Goal: Task Accomplishment & Management: Manage account settings

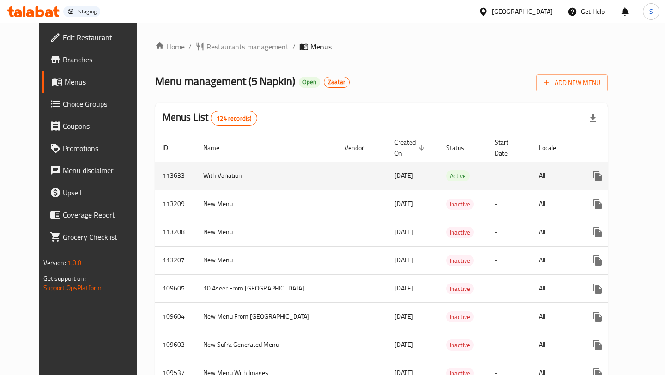
scroll to position [0, 56]
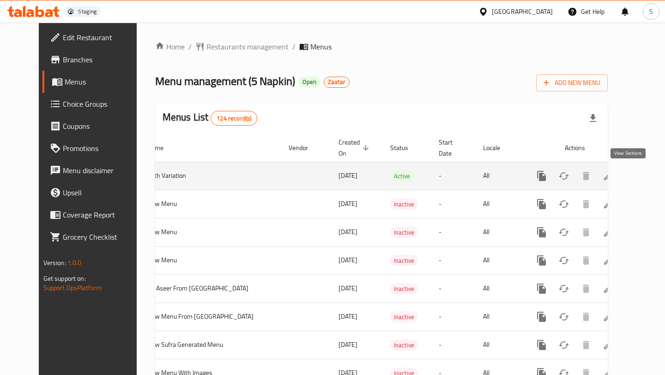
click at [614, 177] on icon "enhanced table" at bounding box center [608, 175] width 11 height 11
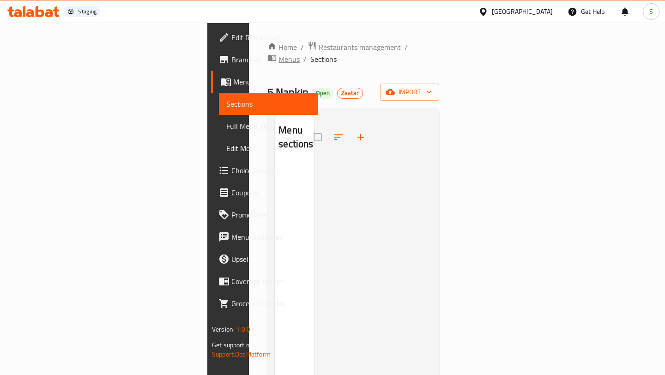
click at [289, 54] on span "Menus" at bounding box center [289, 59] width 21 height 11
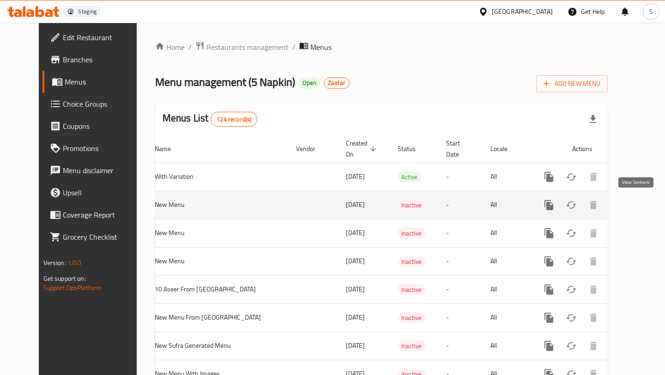
scroll to position [0, 56]
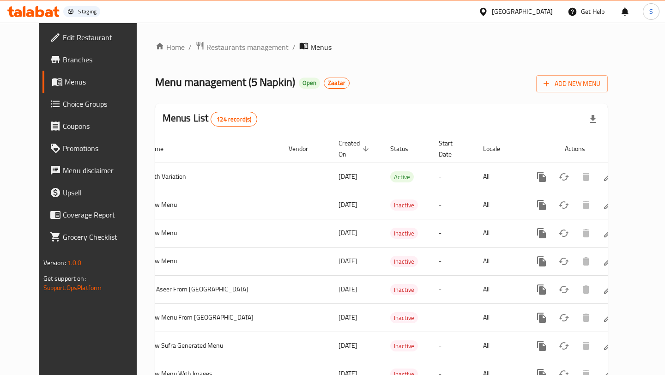
click at [63, 106] on span "Choice Groups" at bounding box center [102, 103] width 79 height 11
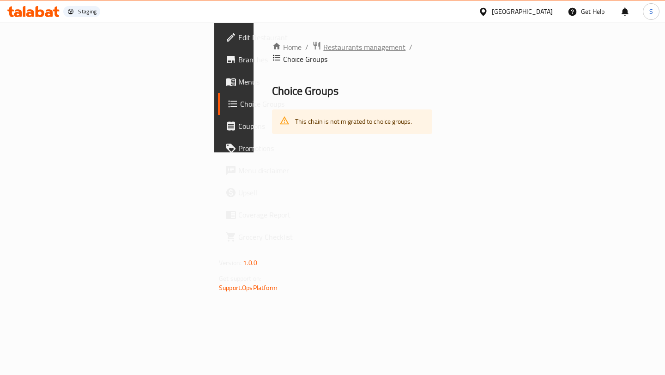
click at [323, 48] on span "Restaurants management" at bounding box center [364, 47] width 82 height 11
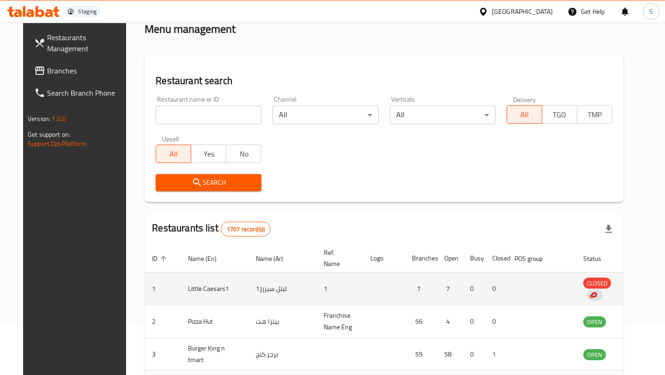
scroll to position [71, 0]
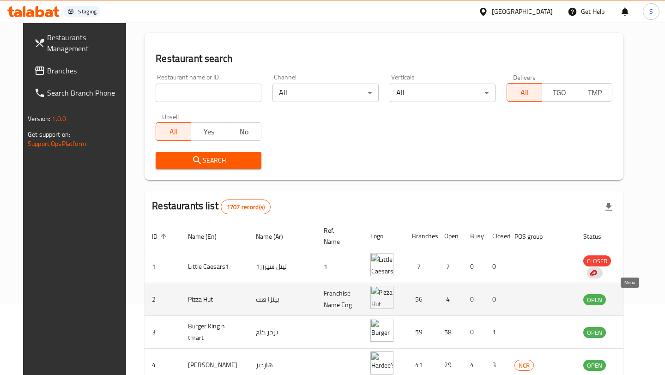
click at [633, 299] on icon "enhanced table" at bounding box center [638, 300] width 10 height 8
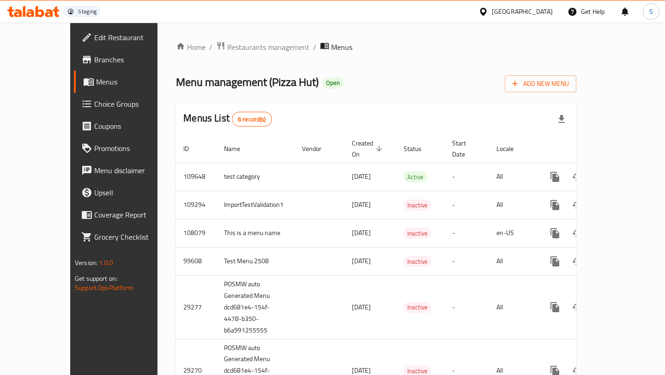
click at [94, 107] on span "Choice Groups" at bounding box center [133, 103] width 79 height 11
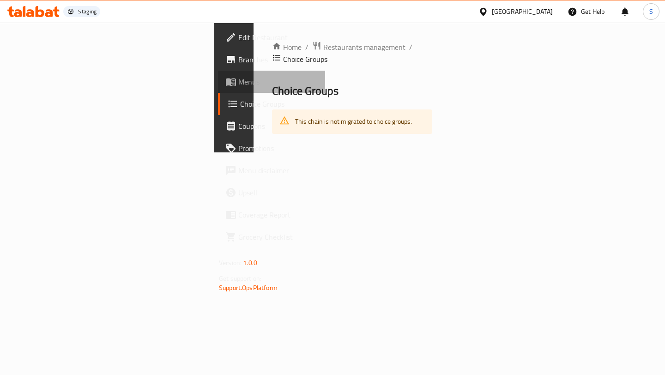
click at [238, 77] on span "Menus" at bounding box center [277, 81] width 79 height 11
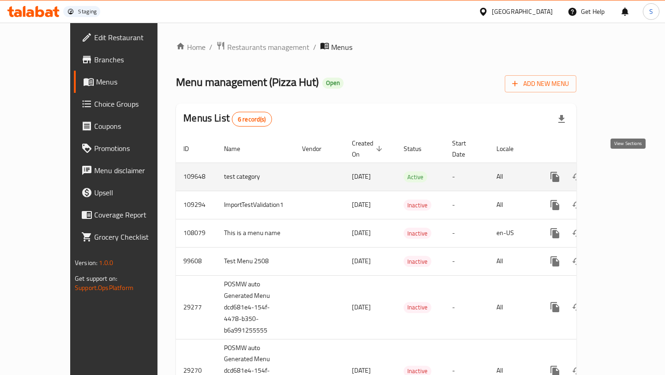
click at [626, 173] on icon "enhanced table" at bounding box center [622, 177] width 8 height 8
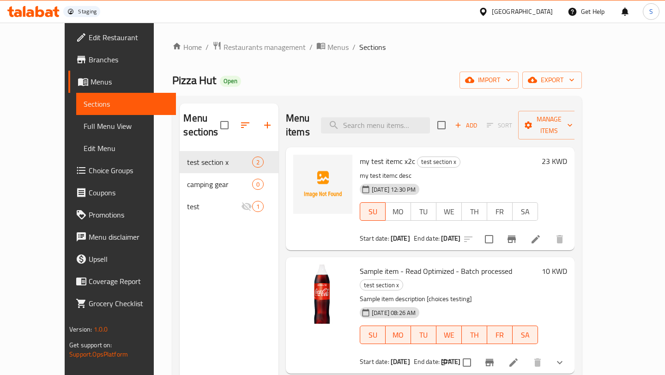
click at [368, 264] on span "Sample item - Read Optimized - Batch processed" at bounding box center [436, 271] width 152 height 14
click at [527, 354] on li at bounding box center [514, 362] width 26 height 17
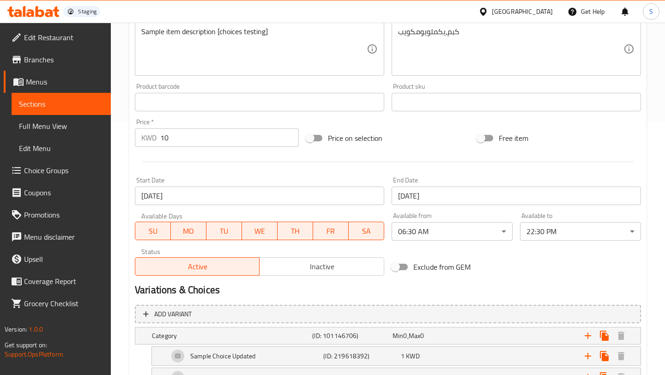
scroll to position [323, 0]
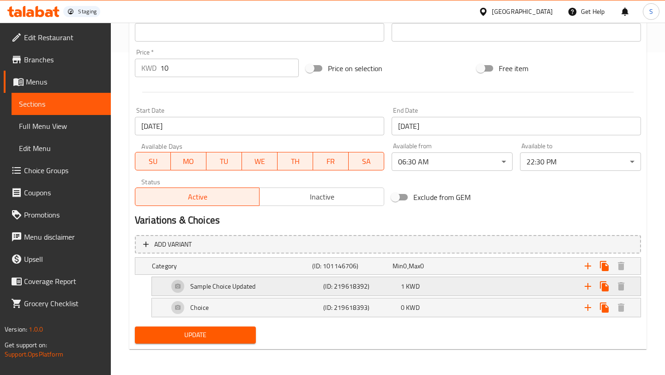
click at [287, 273] on div "Sample Choice Updated" at bounding box center [230, 266] width 160 height 13
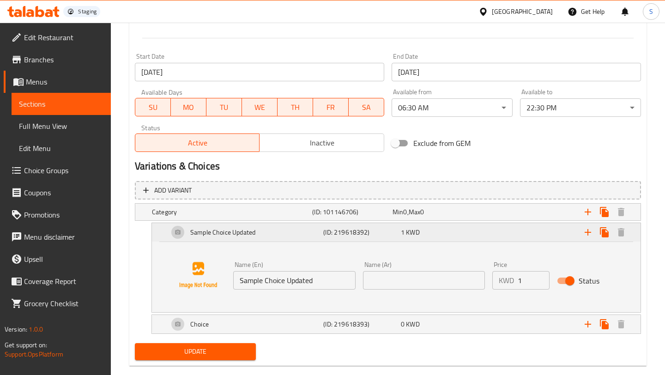
scroll to position [394, 0]
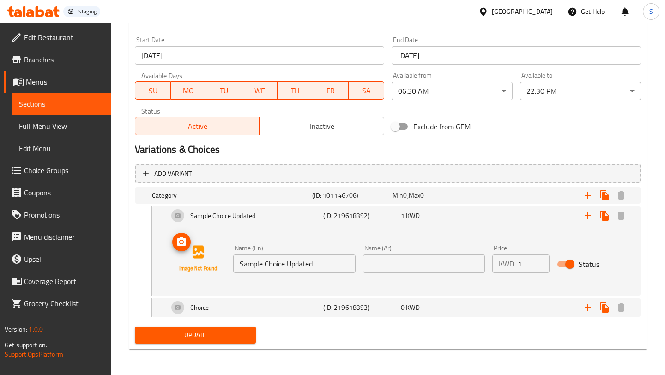
click at [196, 257] on img at bounding box center [198, 258] width 59 height 59
click at [75, 128] on span "Full Menu View" at bounding box center [61, 126] width 85 height 11
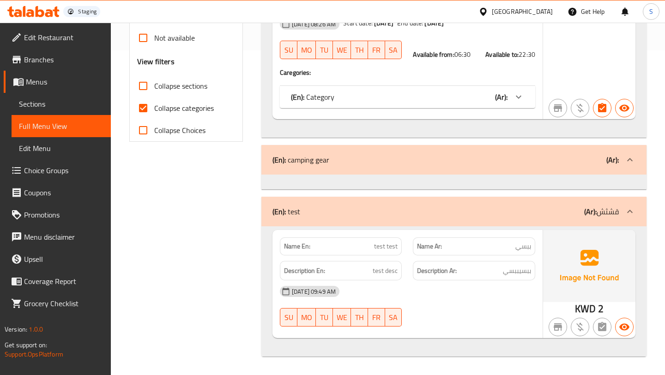
scroll to position [324, 0]
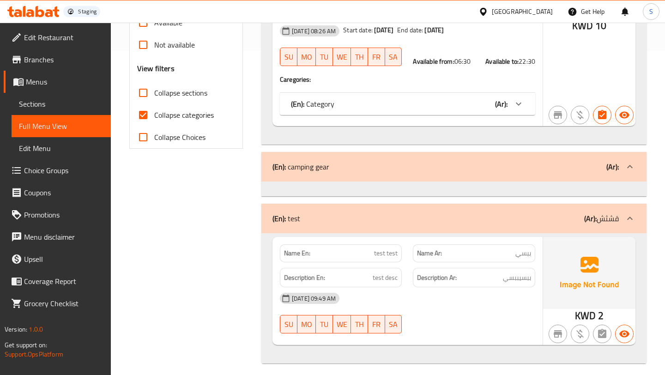
click at [70, 151] on span "Edit Menu" at bounding box center [61, 148] width 85 height 11
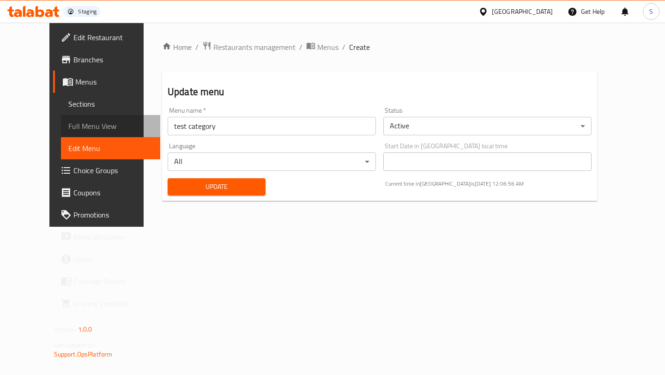
click at [70, 133] on link "Full Menu View" at bounding box center [110, 126] width 99 height 22
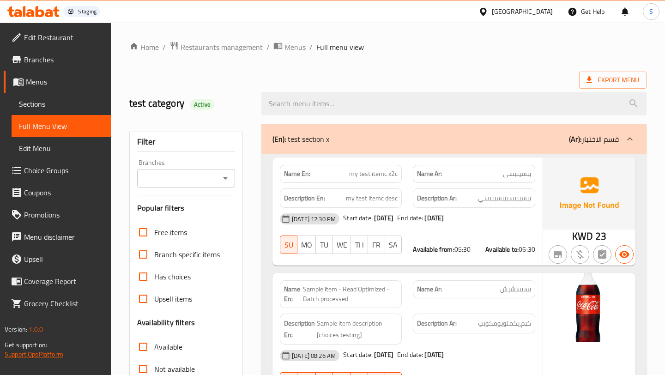
click at [38, 357] on link "Support.OpsPlatform" at bounding box center [34, 354] width 59 height 12
click at [79, 232] on span "Menu disclaimer" at bounding box center [63, 236] width 79 height 11
